Goal: Information Seeking & Learning: Learn about a topic

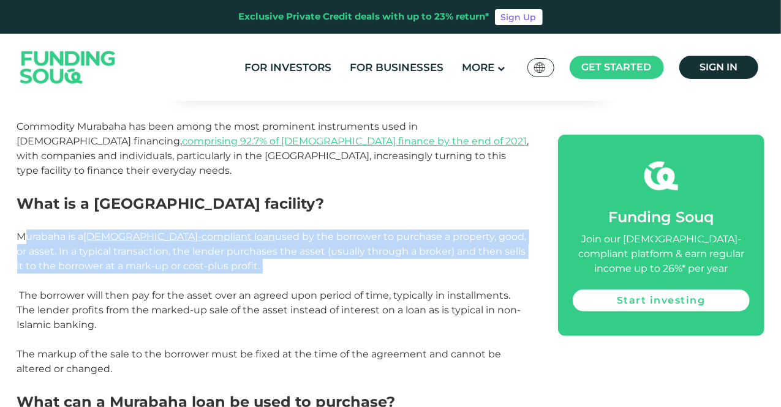
drag, startPoint x: 26, startPoint y: 215, endPoint x: 224, endPoint y: 252, distance: 200.7
click at [224, 252] on p "Murabaha is a [DEMOGRAPHIC_DATA]-compliant loan used by the borrower to purchas…" at bounding box center [274, 252] width 514 height 44
drag, startPoint x: 219, startPoint y: 258, endPoint x: 8, endPoint y: 227, distance: 213.5
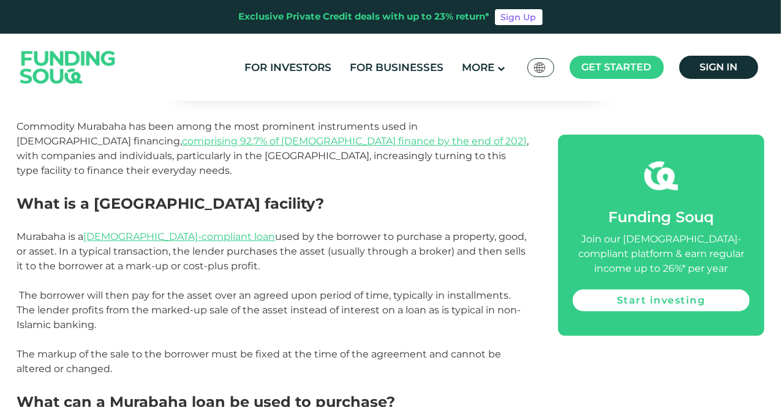
click at [58, 288] on p "The borrower will then pay for the asset over an agreed upon period of time, ty…" at bounding box center [274, 310] width 514 height 44
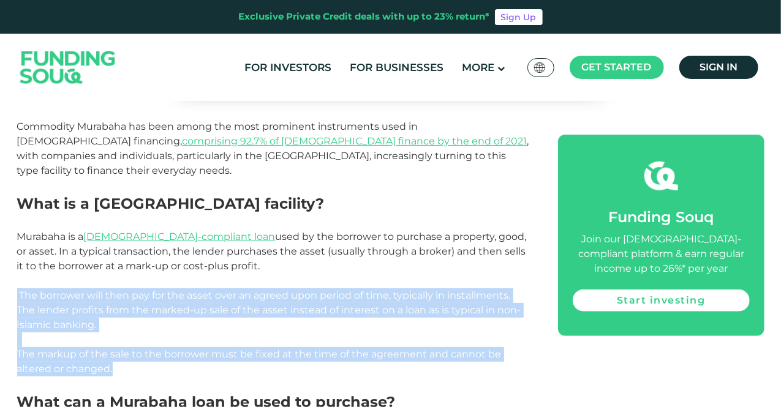
drag, startPoint x: 13, startPoint y: 277, endPoint x: 151, endPoint y: 350, distance: 156.1
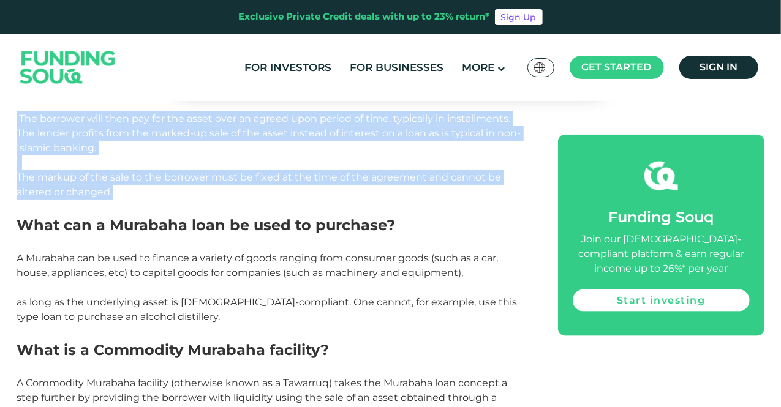
scroll to position [663, 0]
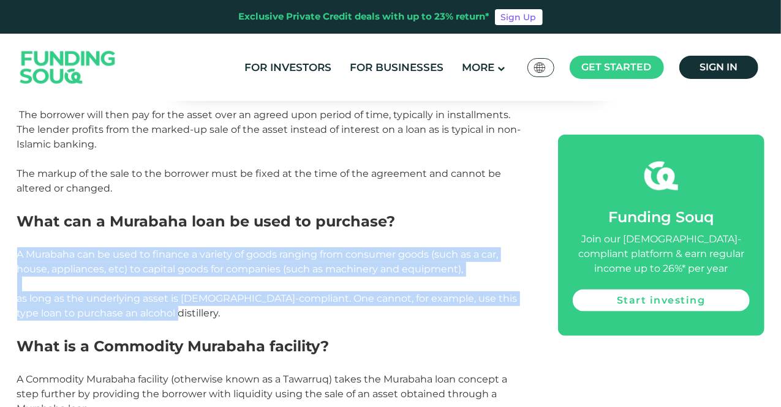
drag, startPoint x: 19, startPoint y: 236, endPoint x: 255, endPoint y: 297, distance: 244.2
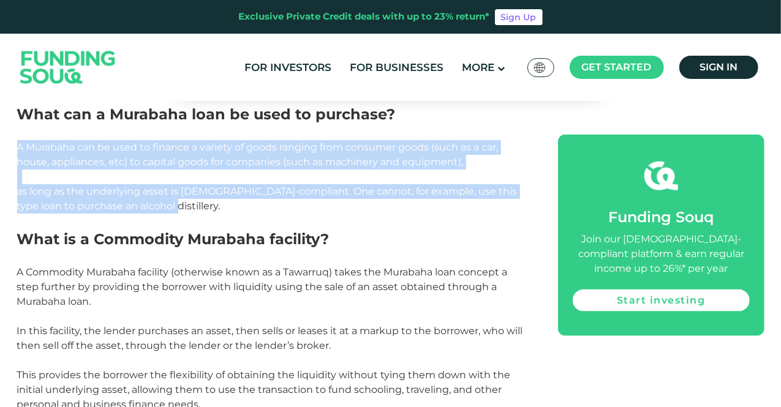
scroll to position [771, 0]
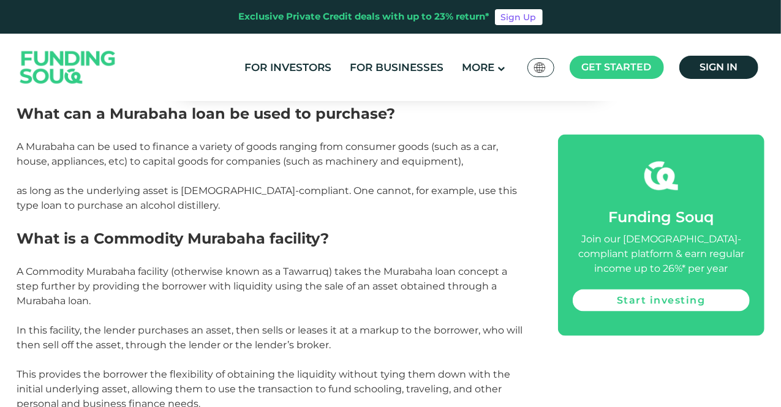
click at [203, 268] on p "A Commodity Murabaha facility (otherwise known as a Tawarruq) takes the Murabah…" at bounding box center [274, 287] width 514 height 44
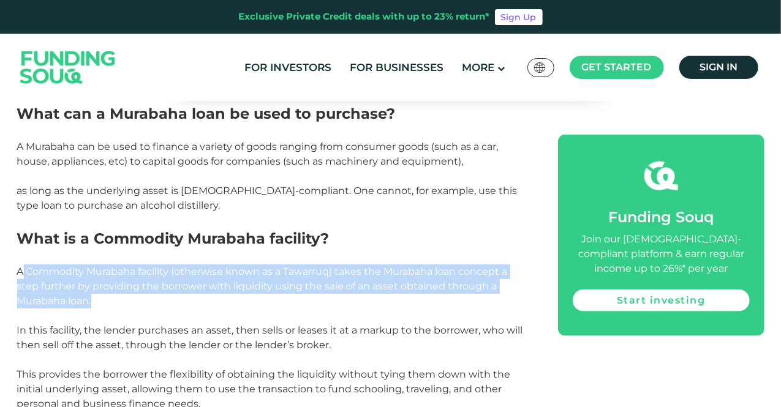
drag, startPoint x: 23, startPoint y: 250, endPoint x: 184, endPoint y: 289, distance: 165.0
click at [184, 289] on p "A Commodity Murabaha facility (otherwise known as a Tawarruq) takes the Murabah…" at bounding box center [274, 287] width 514 height 44
drag, startPoint x: 132, startPoint y: 286, endPoint x: 0, endPoint y: 257, distance: 135.4
click at [0, 257] on div "Home Blog Shariah Compliance 1" at bounding box center [390, 412] width 781 height 2165
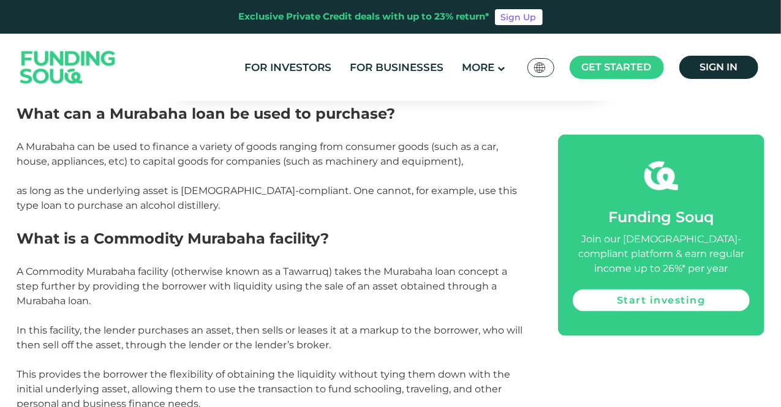
click at [43, 330] on p "In this facility, the lender purchases an asset, then sells or leases it at a m…" at bounding box center [274, 337] width 514 height 29
drag, startPoint x: 28, startPoint y: 308, endPoint x: 349, endPoint y: 335, distance: 322.6
click at [349, 335] on div "Commodity Murabaha has been among the most prominent instruments used in [DEMOG…" at bounding box center [274, 341] width 514 height 1050
click at [349, 335] on p "In this facility, the lender purchases an asset, then sells or leases it at a m…" at bounding box center [274, 337] width 514 height 29
drag, startPoint x: 337, startPoint y: 334, endPoint x: 17, endPoint y: 318, distance: 320.6
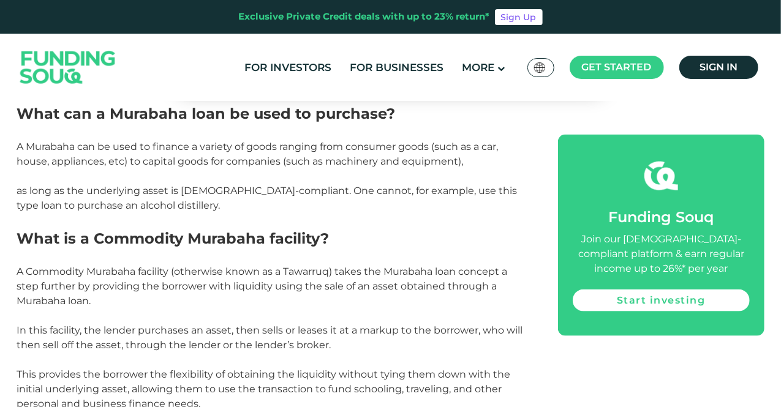
click at [17, 323] on p "In this facility, the lender purchases an asset, then sells or leases it at a m…" at bounding box center [274, 337] width 514 height 29
click at [322, 331] on p "In this facility, the lender purchases an asset, then sells or leases it at a m…" at bounding box center [274, 337] width 514 height 29
drag, startPoint x: 331, startPoint y: 336, endPoint x: 15, endPoint y: 272, distance: 321.7
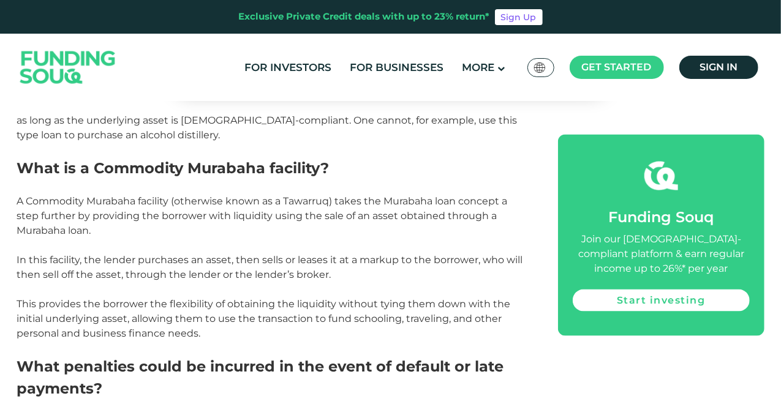
scroll to position [842, 0]
click at [182, 323] on p "This provides the borrower the flexibility of obtaining the liquidity without t…" at bounding box center [274, 318] width 514 height 44
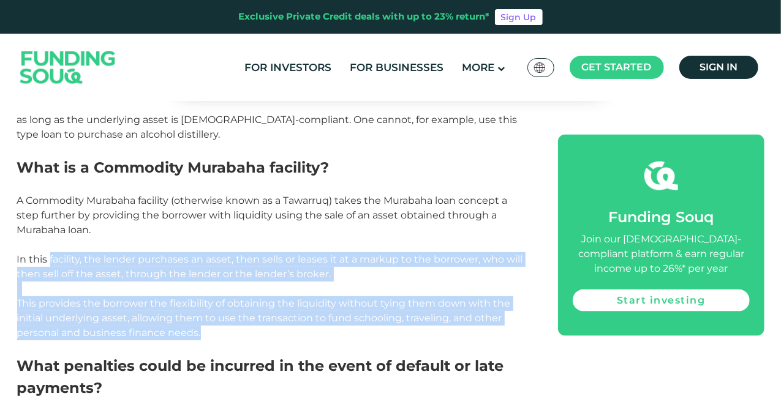
drag, startPoint x: 217, startPoint y: 321, endPoint x: 47, endPoint y: 252, distance: 183.8
click at [47, 252] on div "Commodity Murabaha has been among the most prominent instruments used in [DEMOG…" at bounding box center [274, 270] width 514 height 1050
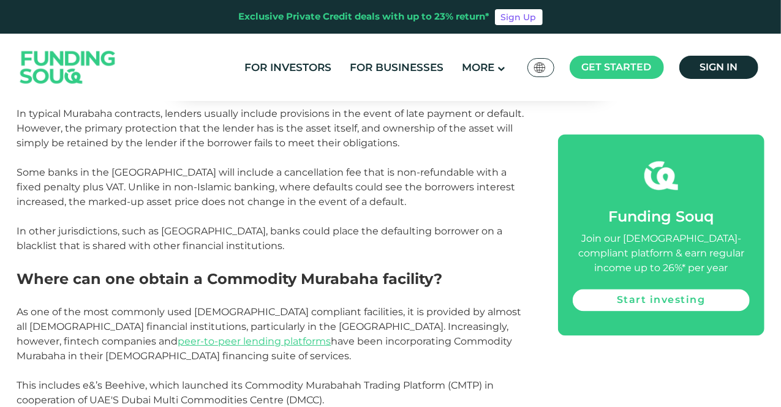
scroll to position [1159, 0]
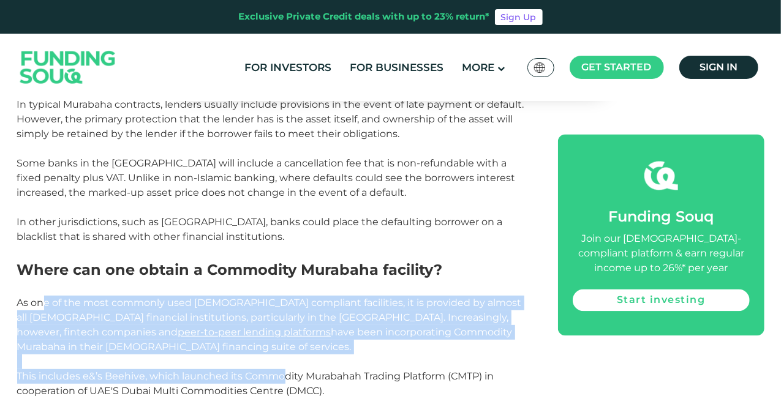
drag, startPoint x: 47, startPoint y: 285, endPoint x: 284, endPoint y: 367, distance: 251.6
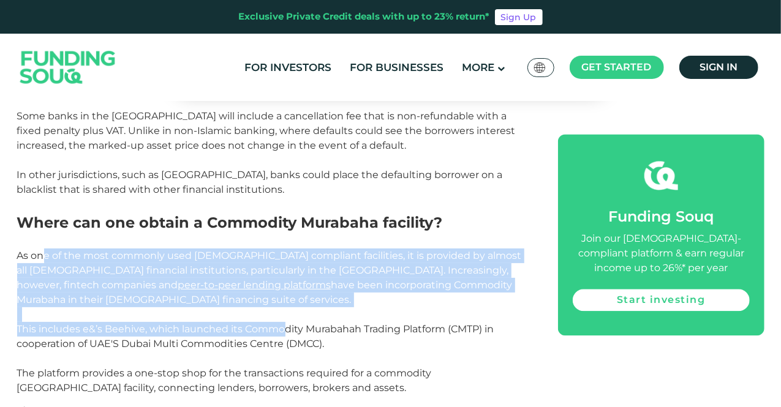
scroll to position [1206, 0]
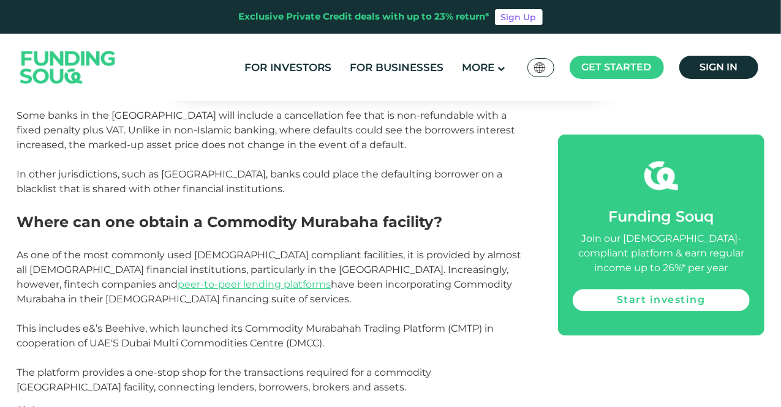
click at [223, 329] on p "This includes e&’s Beehive, which launched its Commodity Murabahah Trading Plat…" at bounding box center [274, 335] width 514 height 29
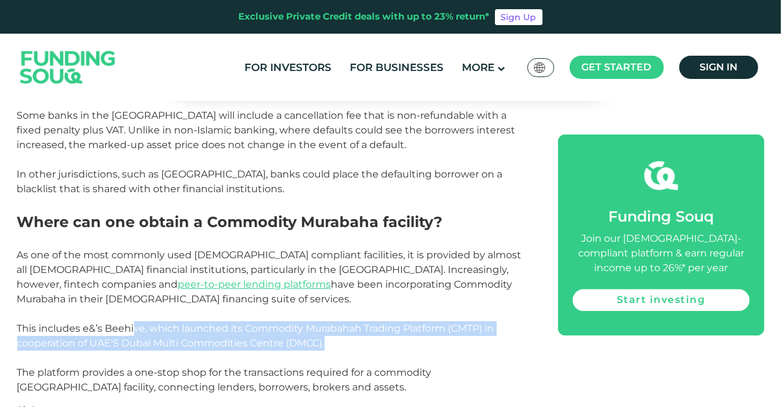
drag, startPoint x: 134, startPoint y: 311, endPoint x: 348, endPoint y: 331, distance: 214.7
click at [348, 331] on p "This includes e&’s Beehive, which launched its Commodity Murabahah Trading Plat…" at bounding box center [274, 335] width 514 height 29
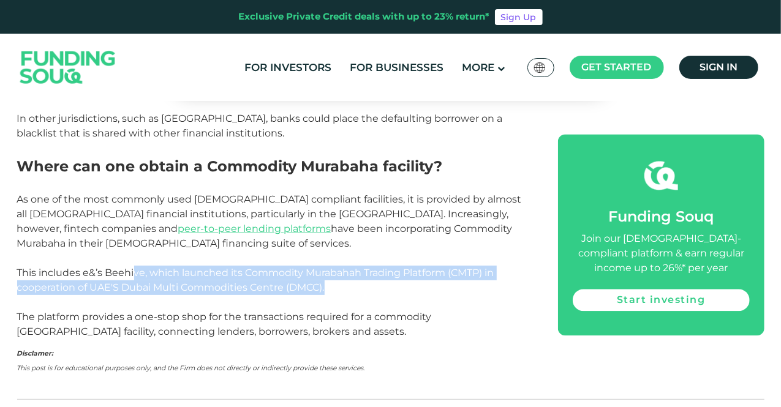
scroll to position [1263, 0]
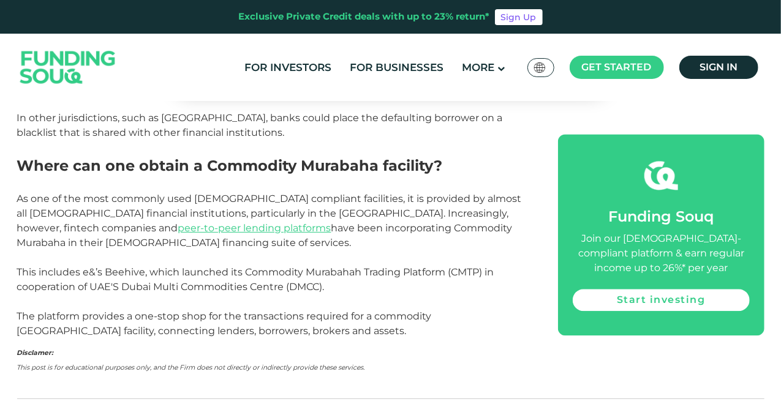
click at [348, 345] on p "Disclamer: This post is for educational purposes only, and the Firm does not di…" at bounding box center [274, 359] width 514 height 29
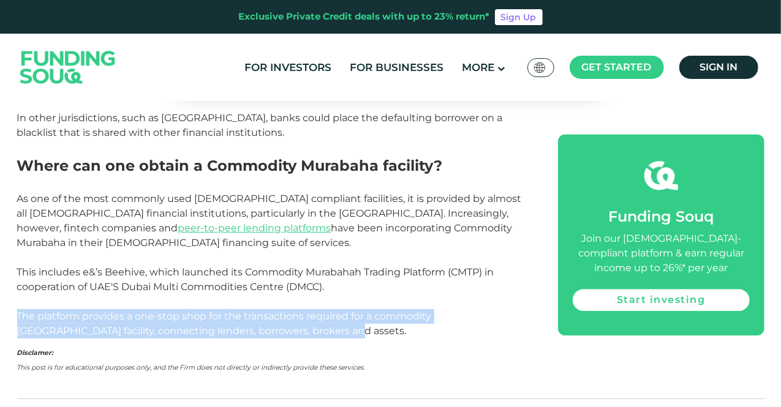
drag, startPoint x: 291, startPoint y: 322, endPoint x: 24, endPoint y: 286, distance: 268.8
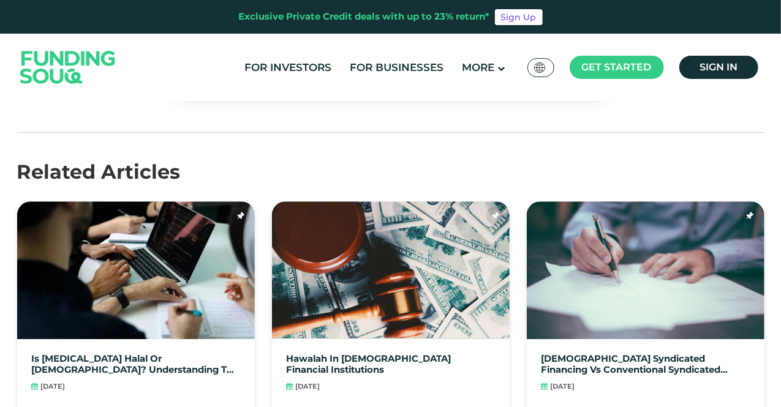
scroll to position [1707, 0]
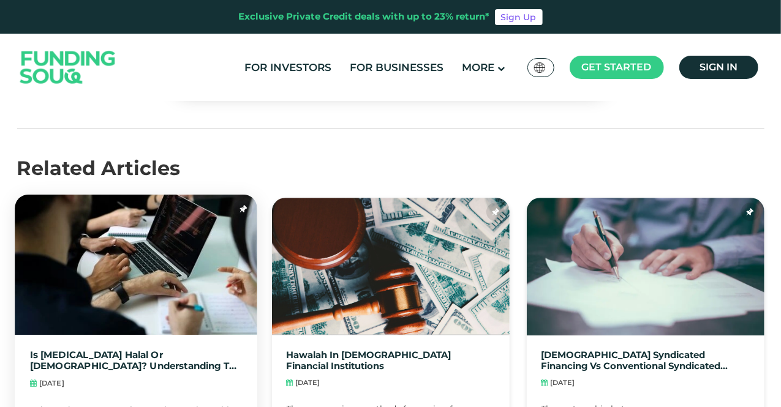
click at [24, 286] on img at bounding box center [136, 265] width 242 height 141
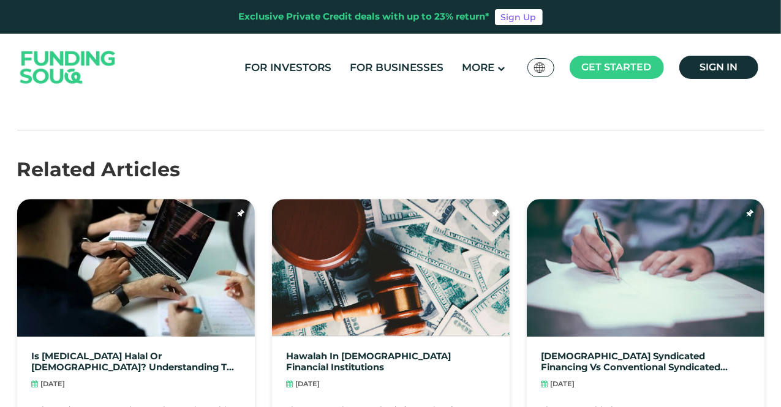
scroll to position [1706, 0]
